Goal: Task Accomplishment & Management: Use online tool/utility

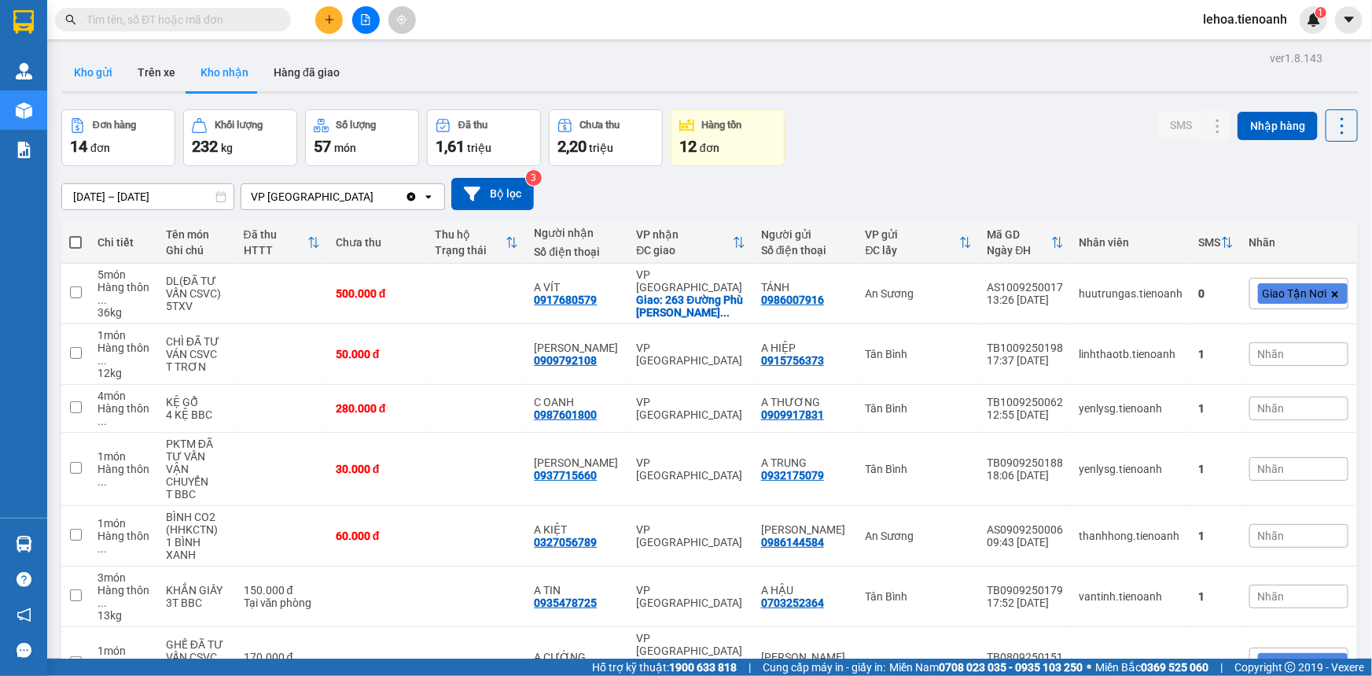
click at [104, 72] on button "Kho gửi" at bounding box center [93, 72] width 64 height 38
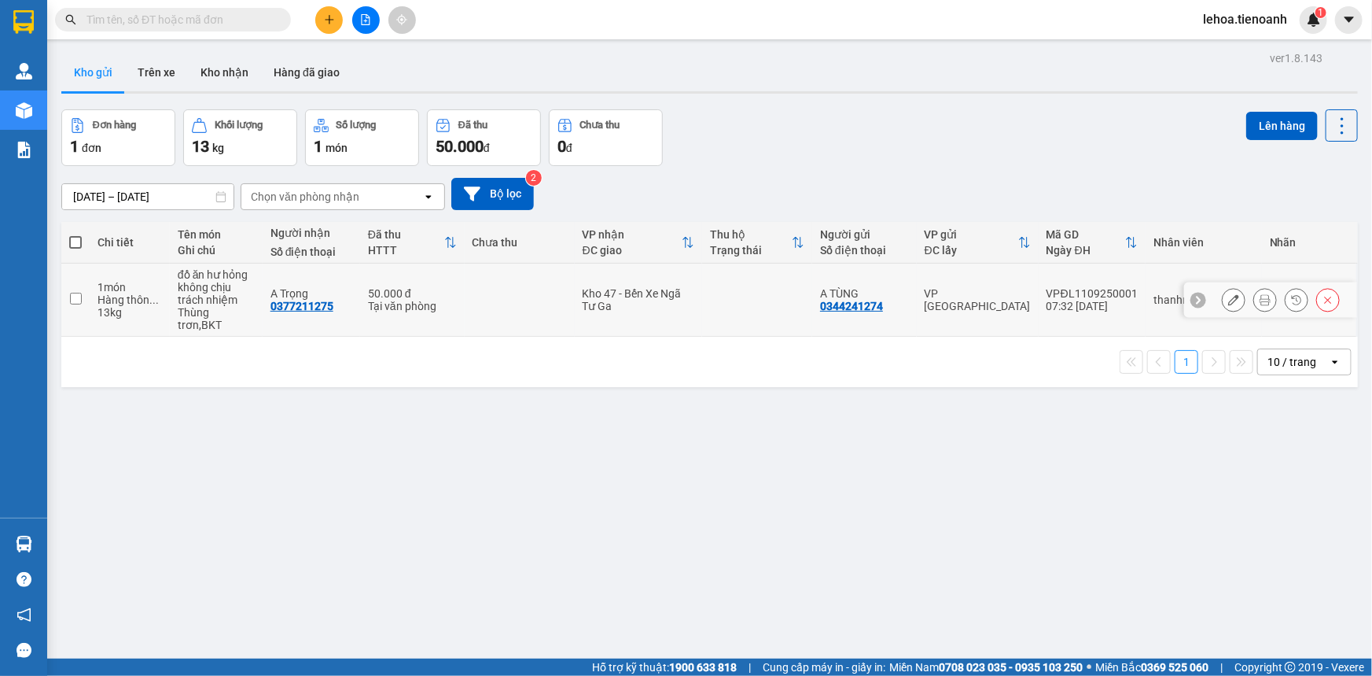
click at [71, 293] on input "checkbox" at bounding box center [76, 299] width 12 height 12
checkbox input "true"
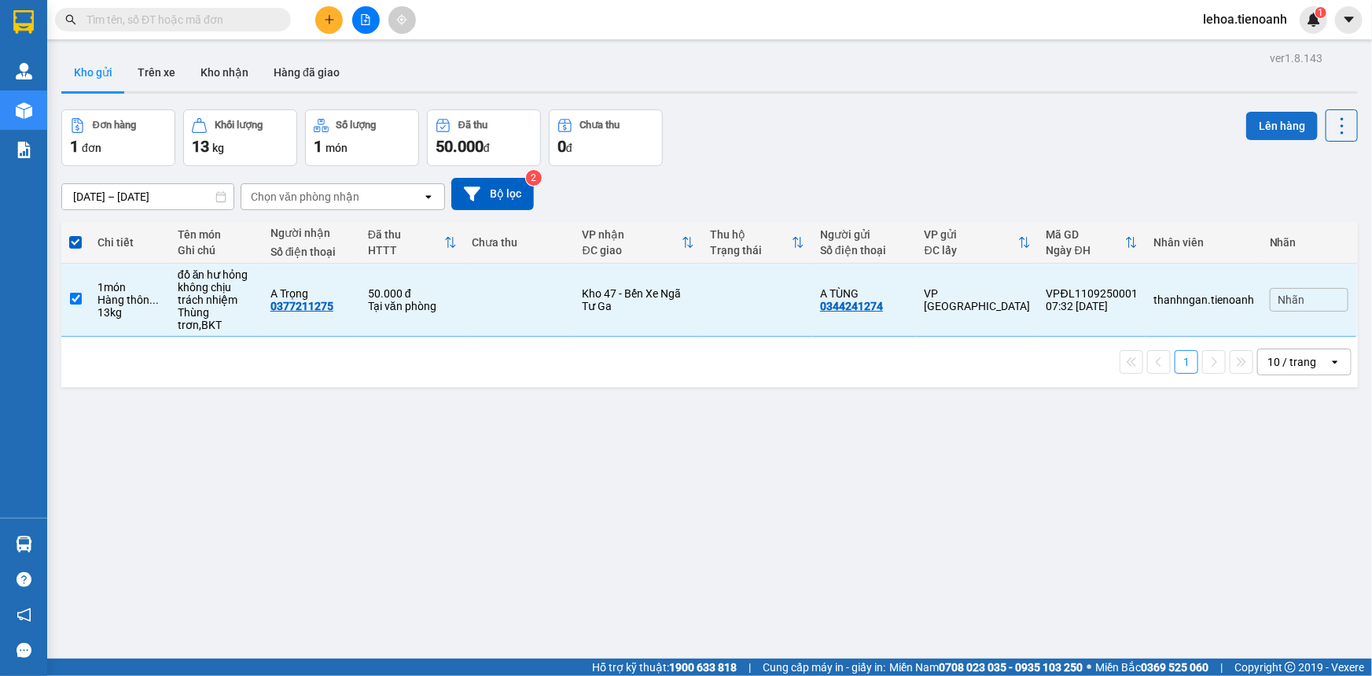
click at [1258, 129] on button "Lên hàng" at bounding box center [1283, 126] width 72 height 28
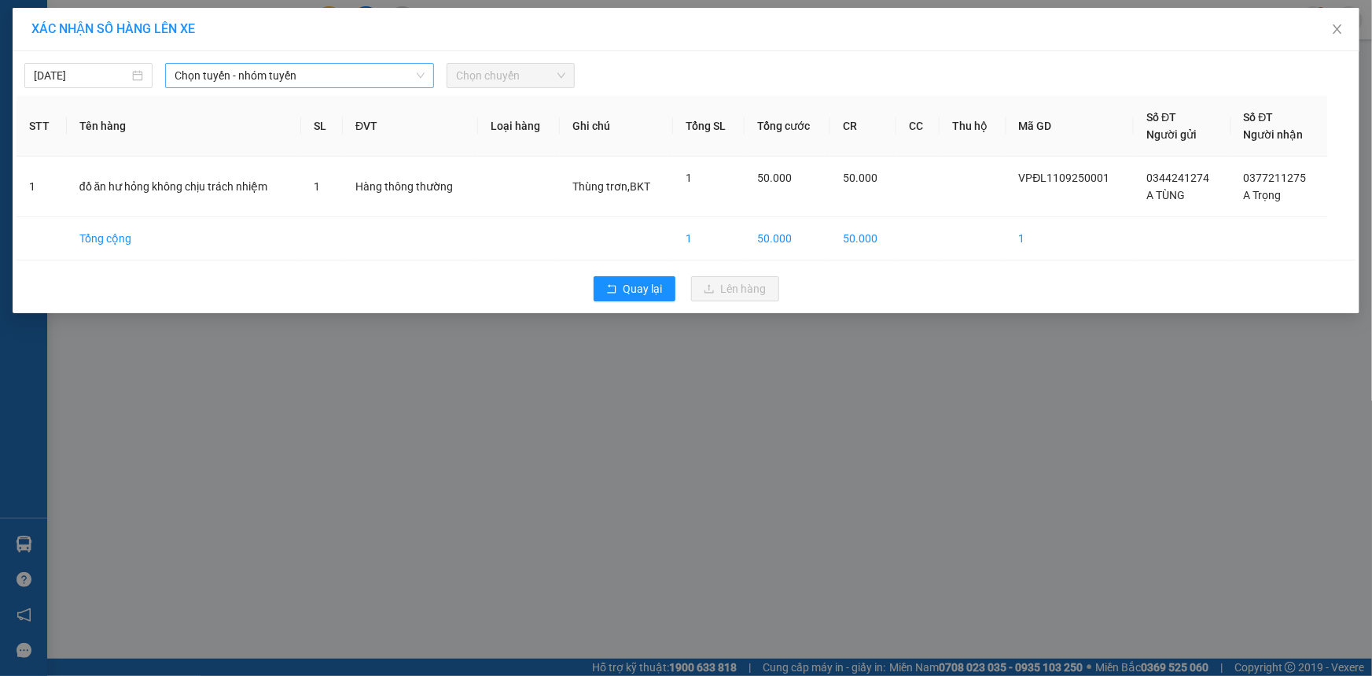
click at [296, 79] on span "Chọn tuyến - nhóm tuyến" at bounding box center [300, 76] width 250 height 24
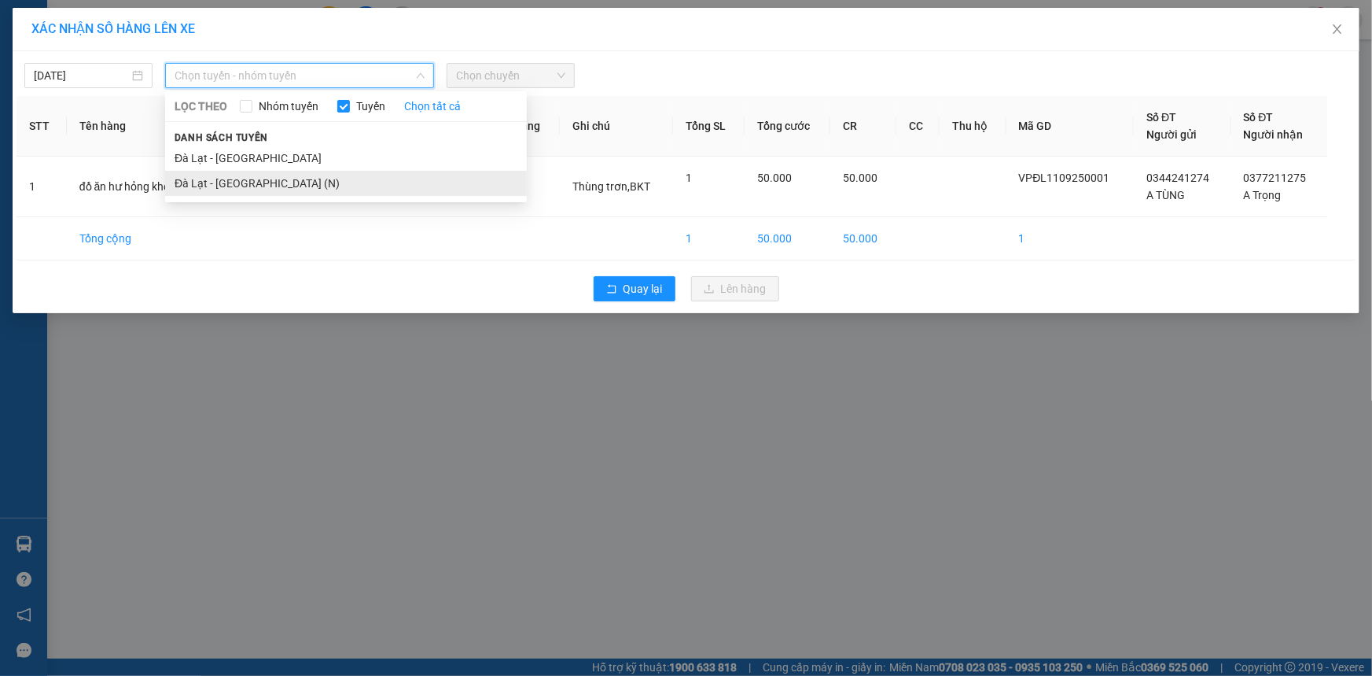
click at [245, 178] on li "Đà Lạt - [GEOGRAPHIC_DATA] (N)" at bounding box center [346, 183] width 362 height 25
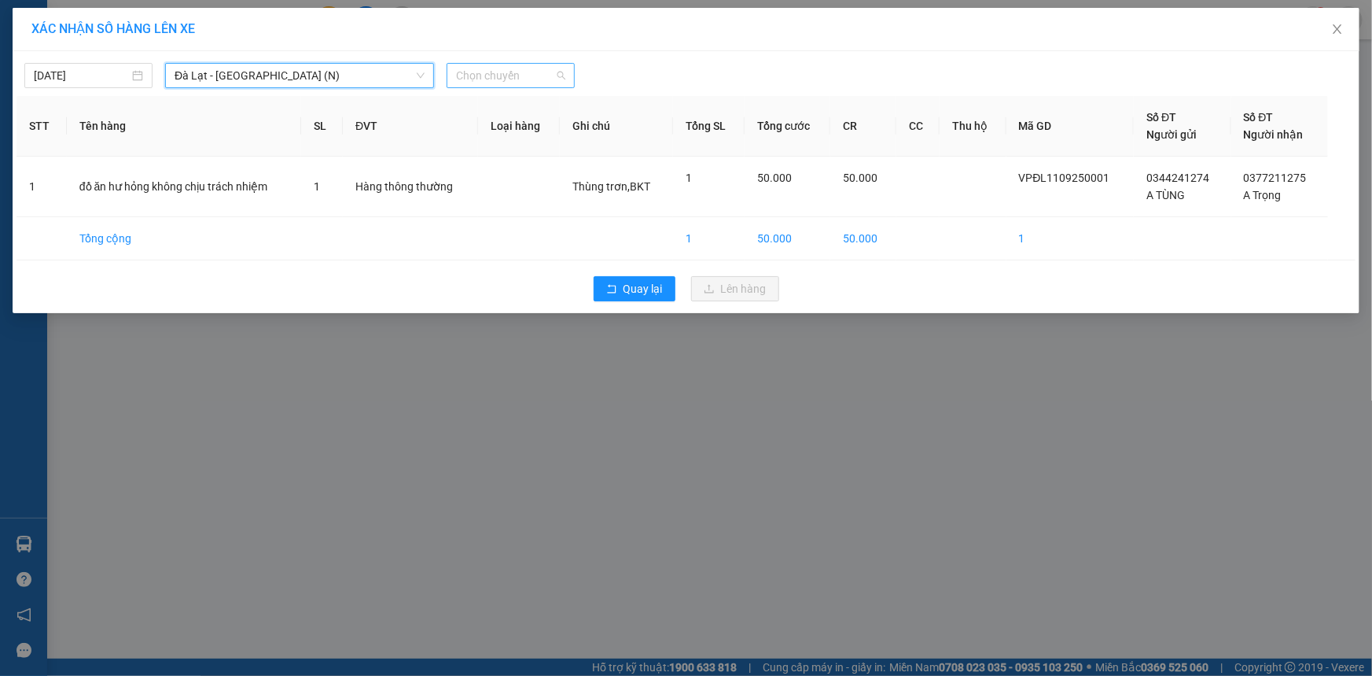
click at [485, 77] on span "Chọn chuyến" at bounding box center [510, 76] width 109 height 24
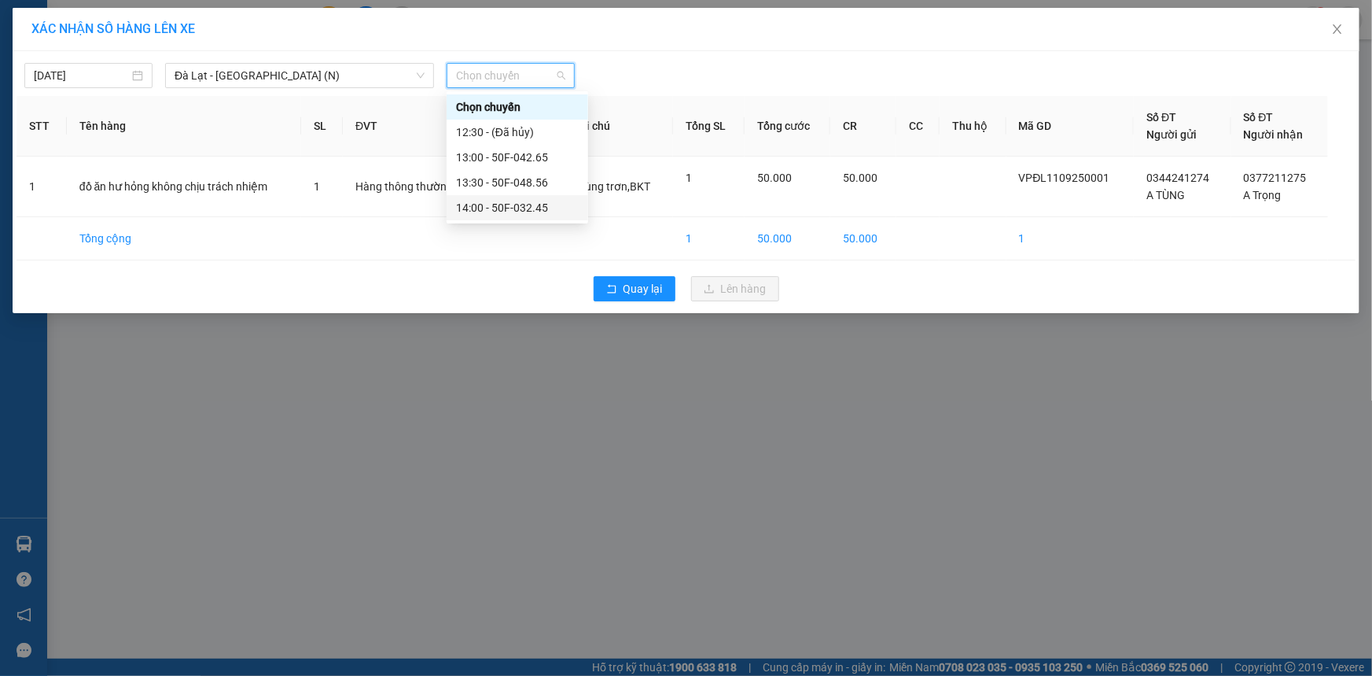
click at [514, 208] on div "14:00 - 50F-032.45" at bounding box center [517, 207] width 123 height 17
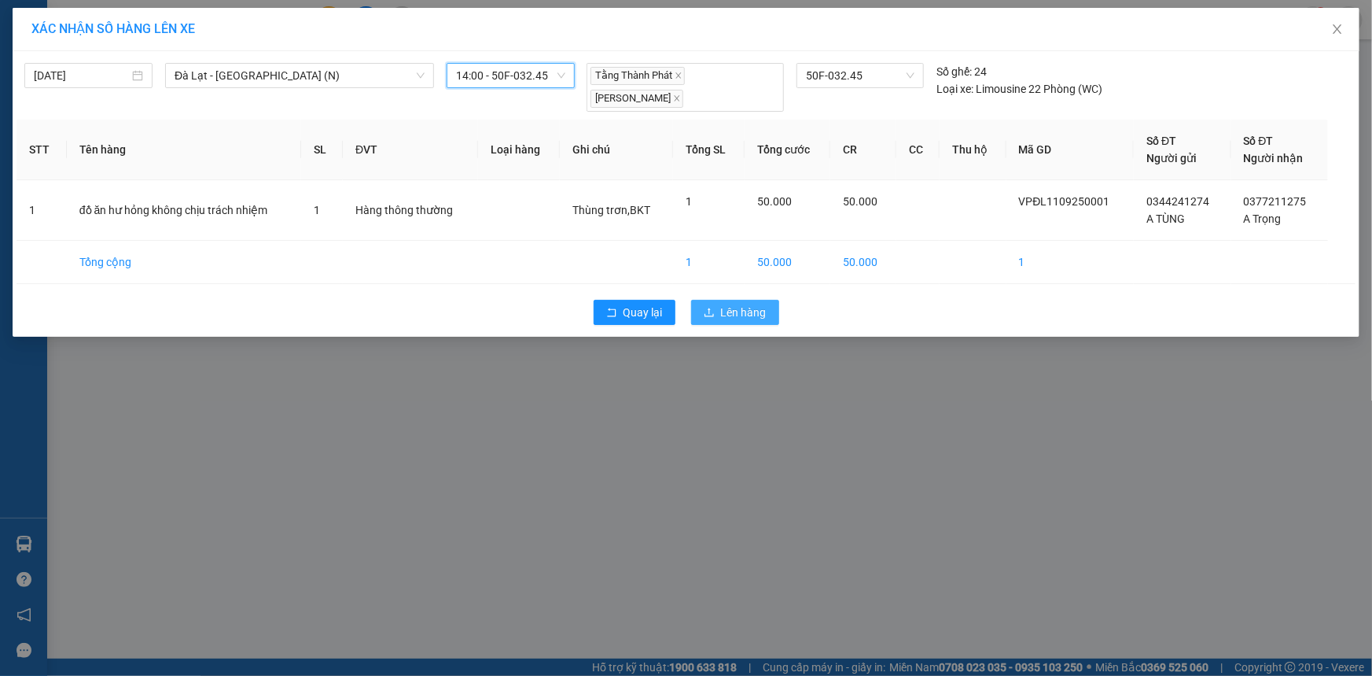
click at [727, 312] on span "Lên hàng" at bounding box center [744, 312] width 46 height 17
